Goal: Task Accomplishment & Management: Manage account settings

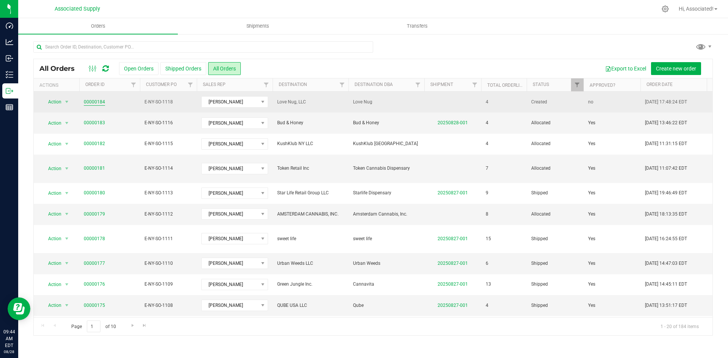
click at [91, 101] on link "00000184" at bounding box center [94, 102] width 21 height 7
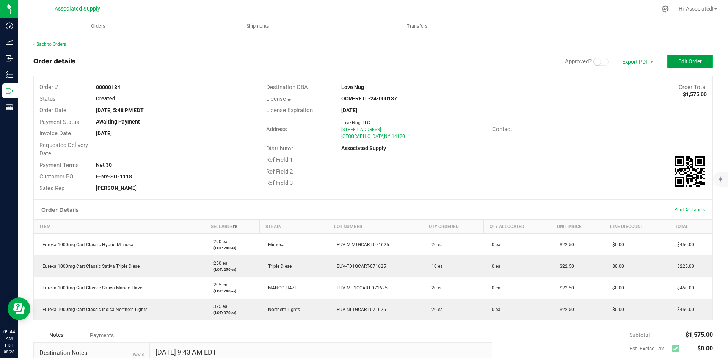
click at [689, 58] on button "Edit Order" at bounding box center [689, 62] width 45 height 14
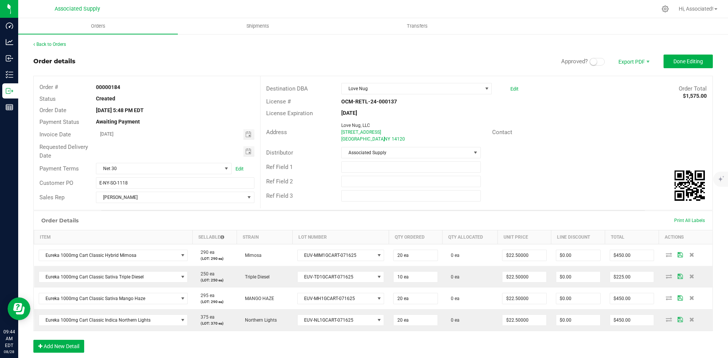
click at [604, 137] on div "Contact" at bounding box center [599, 133] width 226 height 12
click at [593, 62] on span at bounding box center [596, 62] width 15 height 8
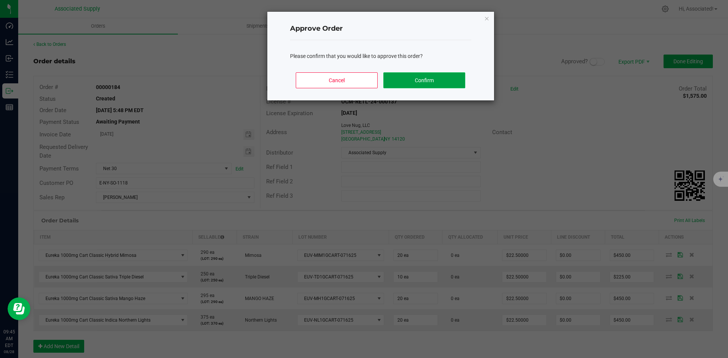
click at [434, 83] on button "Confirm" at bounding box center [423, 80] width 81 height 16
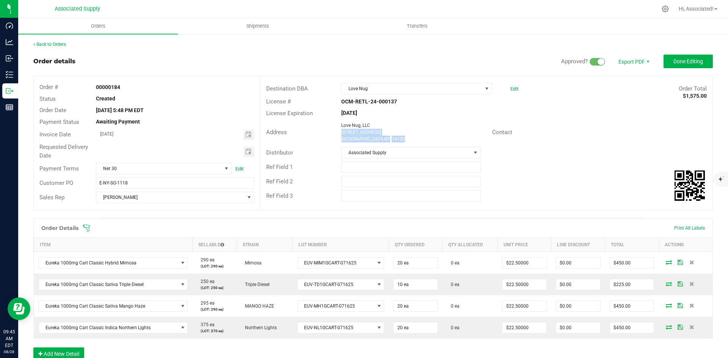
drag, startPoint x: 402, startPoint y: 141, endPoint x: 340, endPoint y: 135, distance: 62.4
click at [341, 135] on ngx-name-and-address "Love Nug, LLC 3176 Niagara Falls Blvd North Tonawanda , NY 14120" at bounding box center [413, 132] width 145 height 20
copy ngx-name-and-address "3176 Niagara Falls Blvd North Tonawanda , NY 14120"
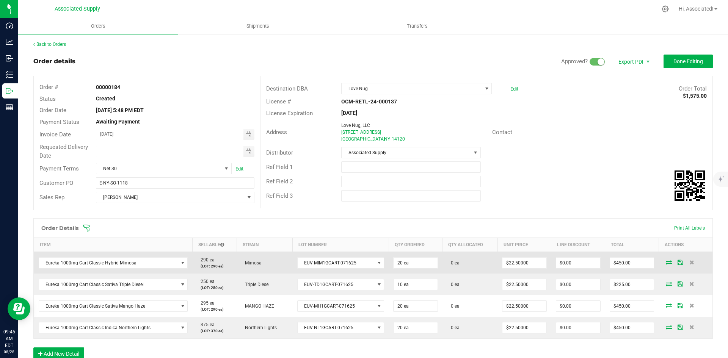
click at [665, 262] on icon at bounding box center [668, 262] width 6 height 5
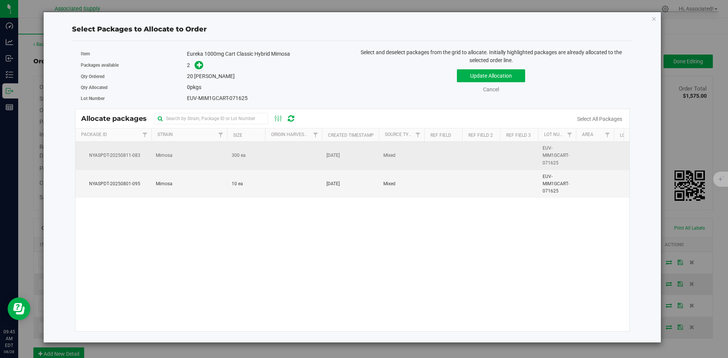
click at [256, 159] on td "300 ea" at bounding box center [246, 156] width 38 height 28
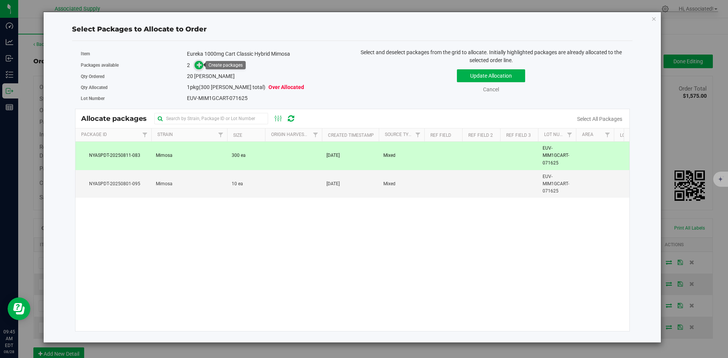
click at [198, 64] on icon at bounding box center [199, 64] width 5 height 5
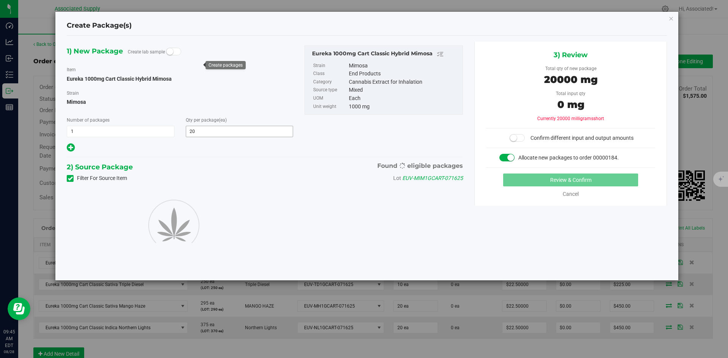
type input "20"
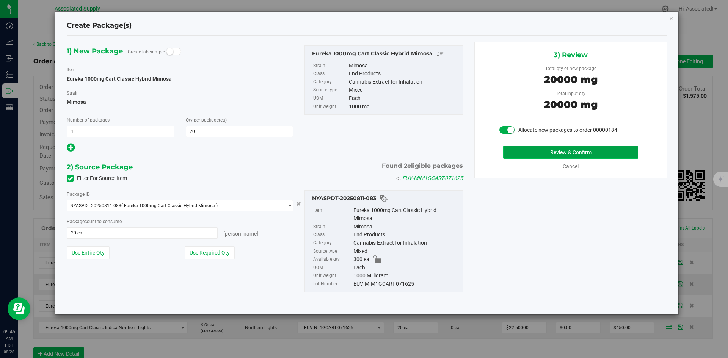
click at [539, 150] on button "Review & Confirm" at bounding box center [570, 152] width 135 height 13
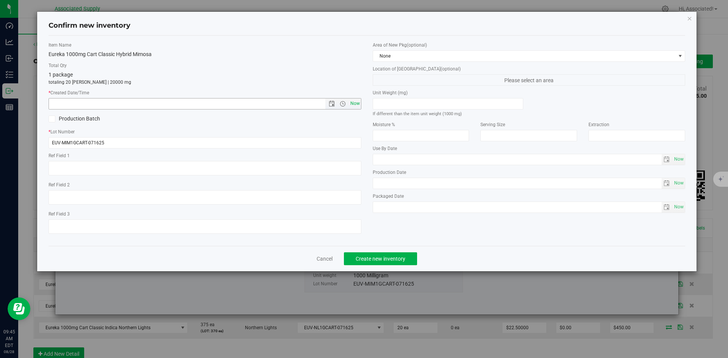
click at [357, 103] on span "Now" at bounding box center [354, 103] width 13 height 11
type input "8/28/2025 9:45 AM"
click at [397, 257] on span "Create new inventory" at bounding box center [380, 259] width 50 height 6
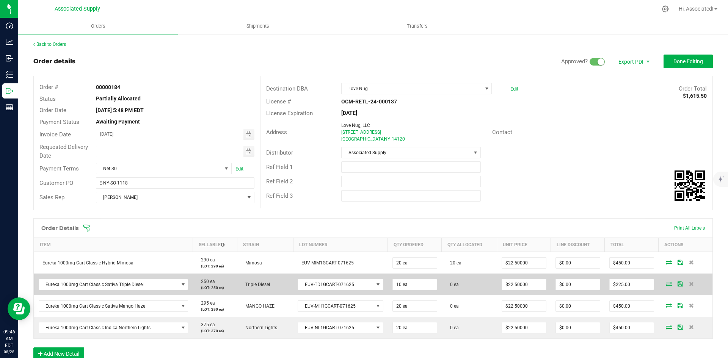
click at [665, 284] on icon at bounding box center [668, 284] width 6 height 5
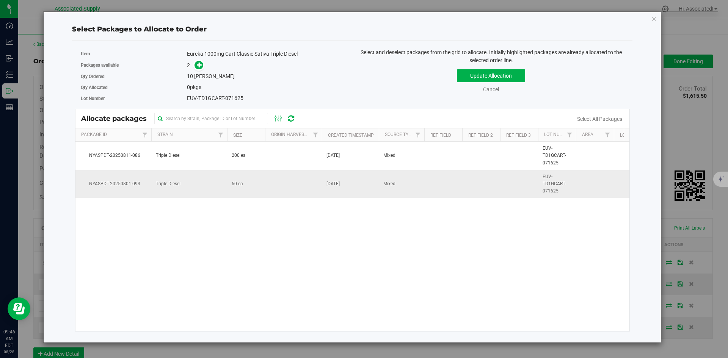
click at [266, 179] on td at bounding box center [293, 184] width 57 height 28
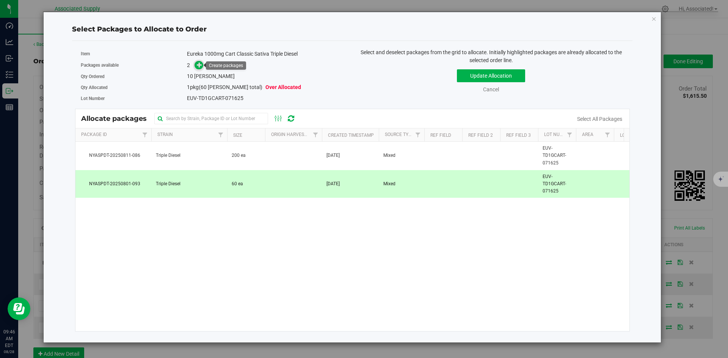
click at [203, 66] on span at bounding box center [198, 65] width 9 height 9
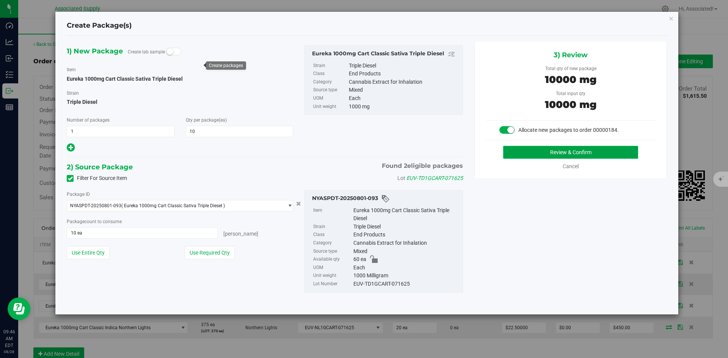
click at [559, 153] on button "Review & Confirm" at bounding box center [570, 152] width 135 height 13
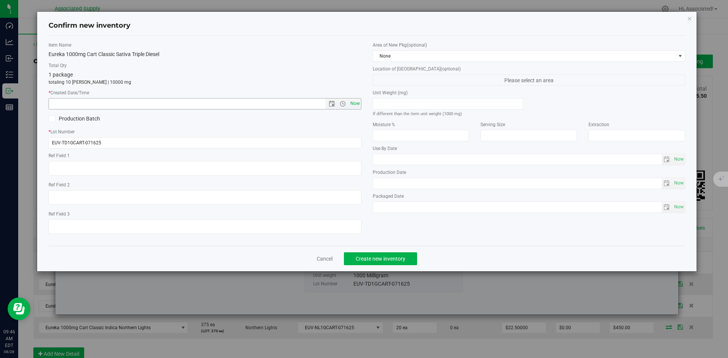
click at [352, 103] on span "Now" at bounding box center [354, 103] width 13 height 11
type input "8/28/2025 9:46 AM"
click at [393, 258] on span "Create new inventory" at bounding box center [380, 259] width 50 height 6
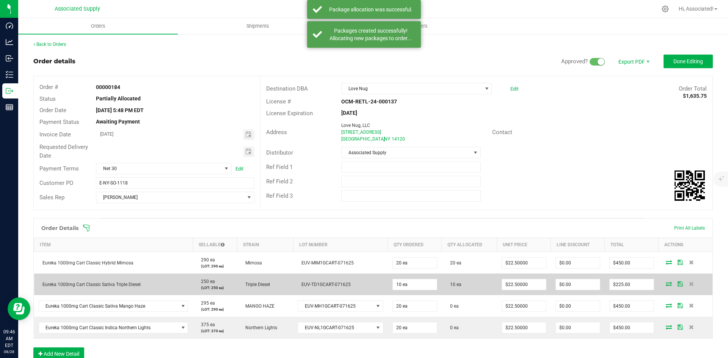
scroll to position [38, 0]
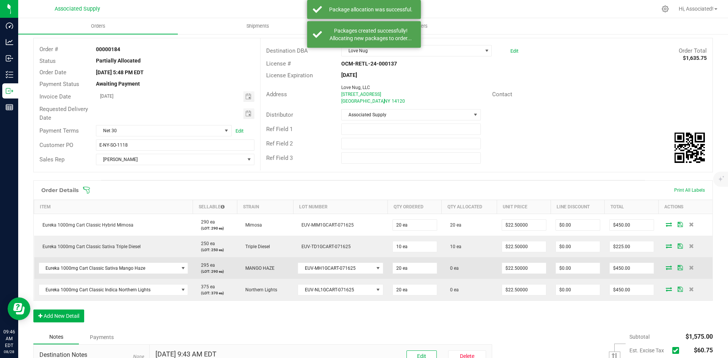
click at [667, 269] on span at bounding box center [668, 267] width 11 height 5
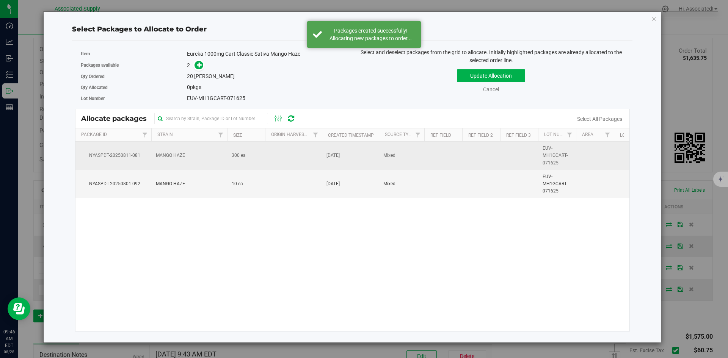
click at [244, 154] on span "300 ea" at bounding box center [239, 155] width 14 height 7
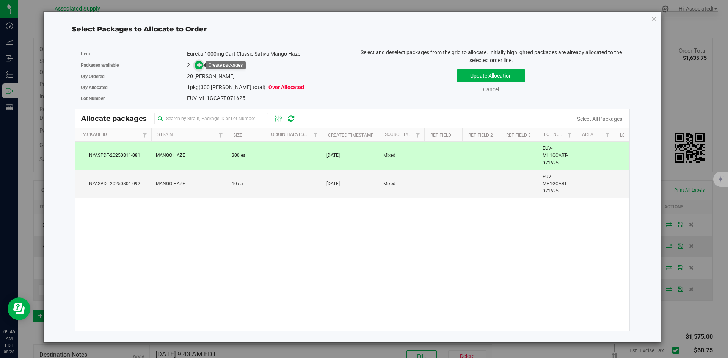
click at [198, 64] on icon at bounding box center [199, 64] width 5 height 5
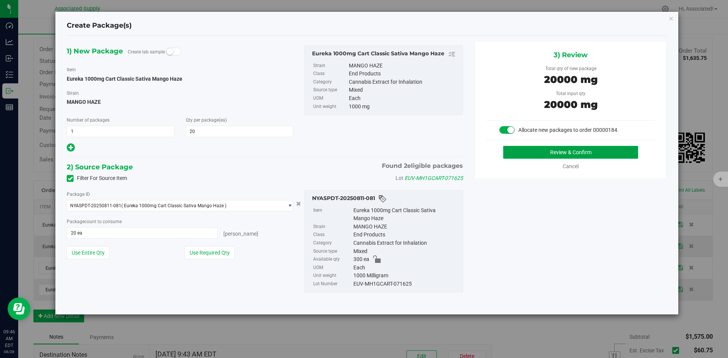
click at [578, 154] on button "Review & Confirm" at bounding box center [570, 152] width 135 height 13
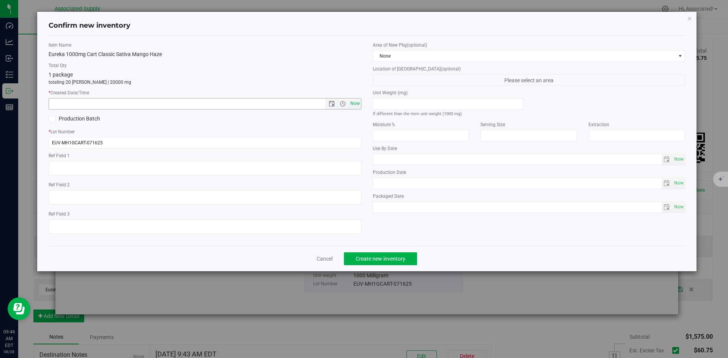
click at [355, 105] on span "Now" at bounding box center [354, 103] width 13 height 11
type input "8/28/2025 9:46 AM"
click at [401, 258] on span "Create new inventory" at bounding box center [380, 259] width 50 height 6
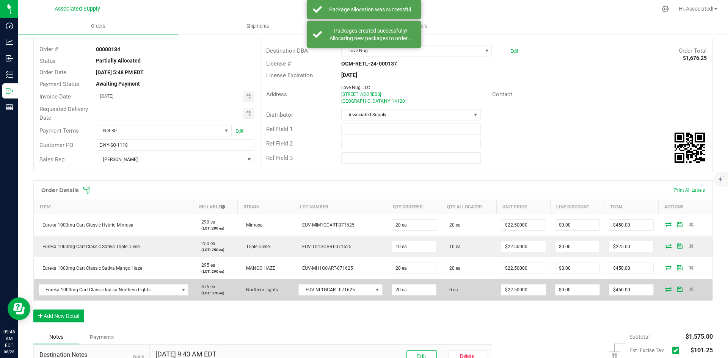
click at [665, 287] on icon at bounding box center [668, 289] width 6 height 5
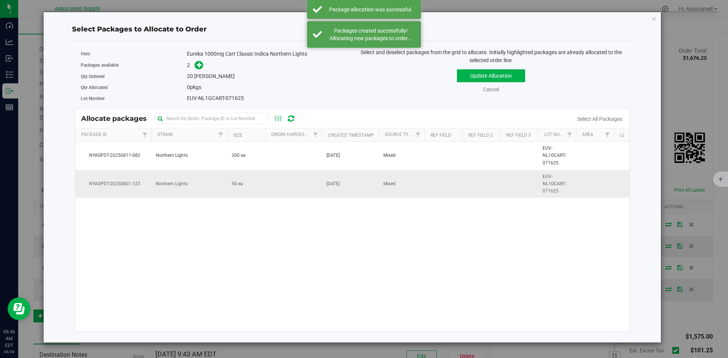
click at [270, 187] on td at bounding box center [293, 184] width 57 height 28
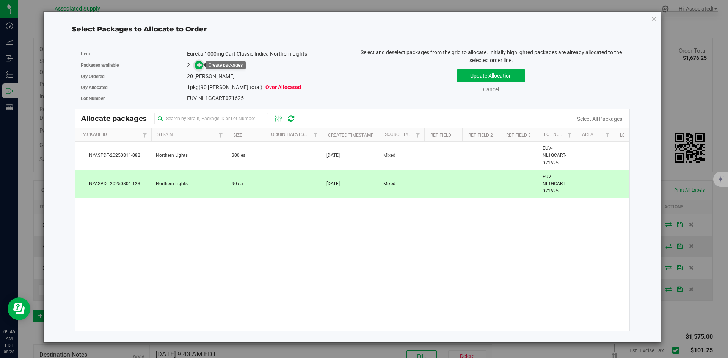
click at [199, 67] on icon at bounding box center [199, 64] width 5 height 5
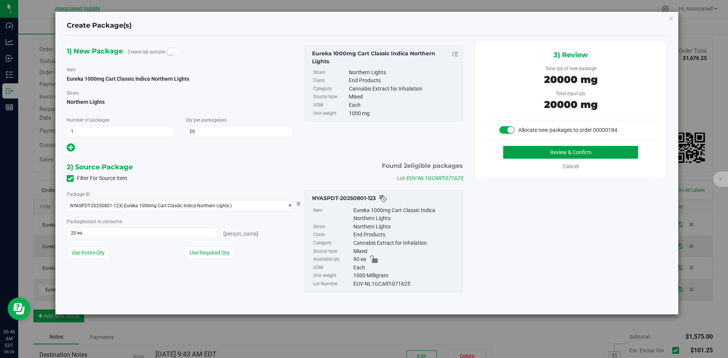
click at [536, 151] on button "Review & Confirm" at bounding box center [570, 152] width 135 height 13
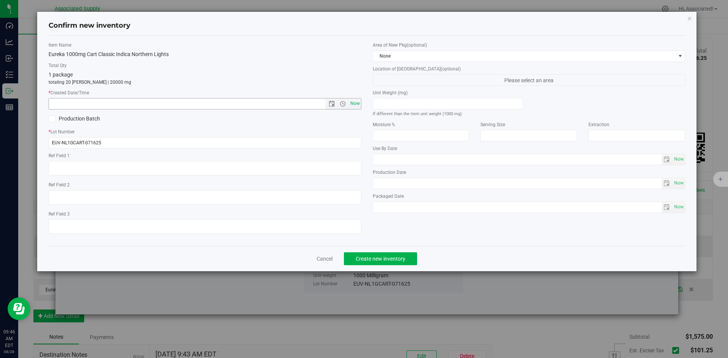
click at [357, 106] on span "Now" at bounding box center [354, 103] width 13 height 11
type input "8/28/2025 9:46 AM"
click at [394, 260] on span "Create new inventory" at bounding box center [380, 259] width 50 height 6
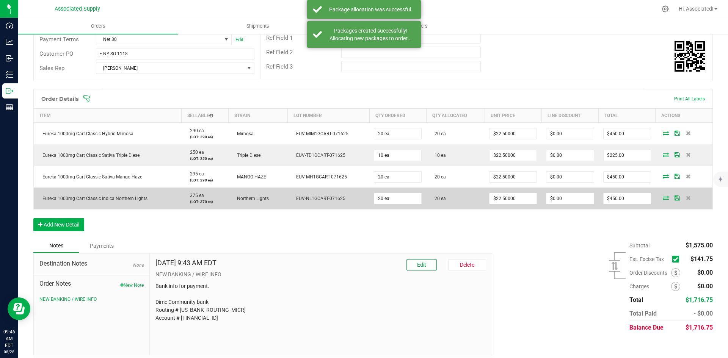
scroll to position [134, 0]
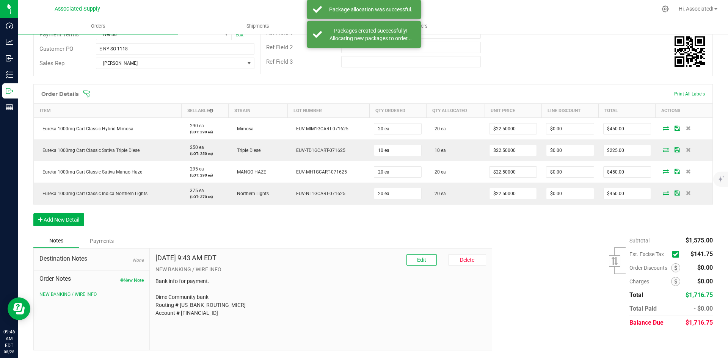
click at [673, 254] on icon at bounding box center [675, 254] width 5 height 0
click at [0, 0] on input "checkbox" at bounding box center [0, 0] width 0 height 0
click at [527, 251] on div "Subtotal $1,575.00 Est. Excise Tax" at bounding box center [599, 282] width 226 height 96
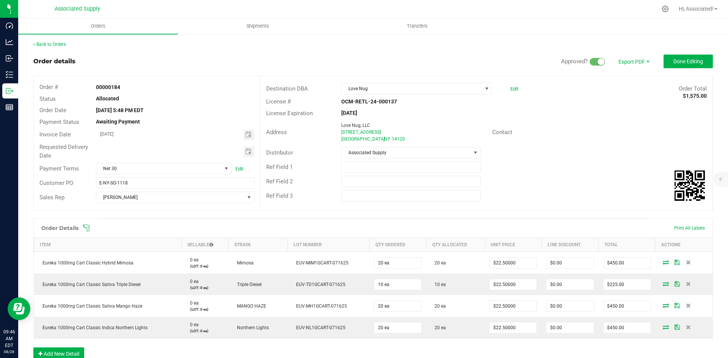
click at [549, 150] on div "Distributor Associated Supply" at bounding box center [486, 153] width 452 height 14
drag, startPoint x: 617, startPoint y: 135, endPoint x: 640, endPoint y: 91, distance: 49.5
click at [618, 135] on div "Contact" at bounding box center [599, 133] width 226 height 12
click at [689, 61] on span "Done Editing" at bounding box center [688, 61] width 30 height 6
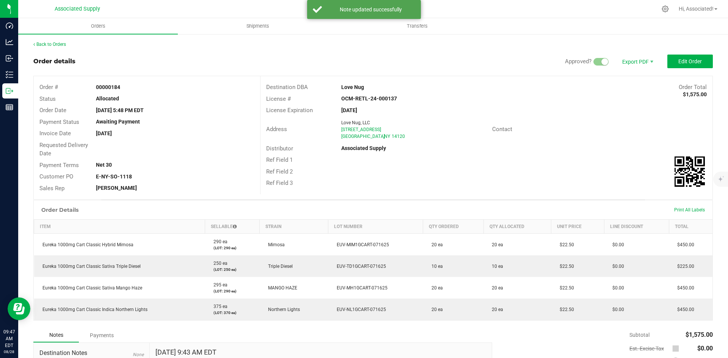
click at [586, 137] on div "Address Love Nug, LLC 3176 Niagara Falls Blvd North Tonawanda , NY 14120 Contact" at bounding box center [486, 129] width 452 height 27
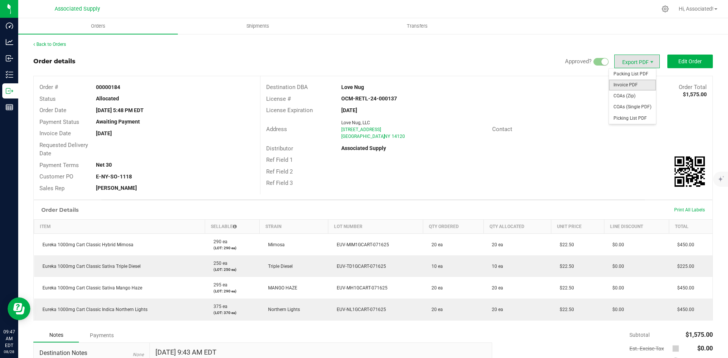
click at [625, 85] on span "Invoice PDF" at bounding box center [632, 85] width 47 height 11
click at [58, 42] on link "Back to Orders" at bounding box center [49, 44] width 33 height 5
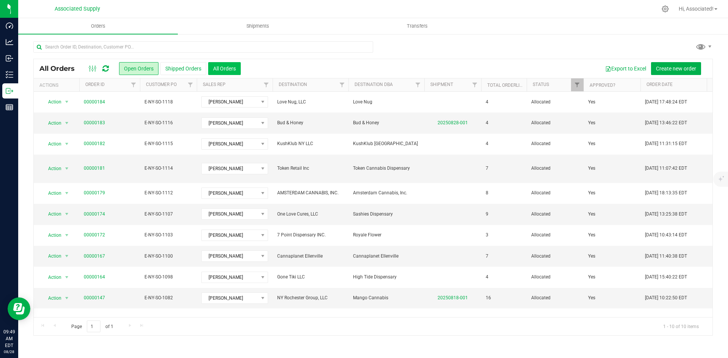
click at [225, 65] on button "All Orders" at bounding box center [224, 68] width 33 height 13
